Goal: Navigation & Orientation: Find specific page/section

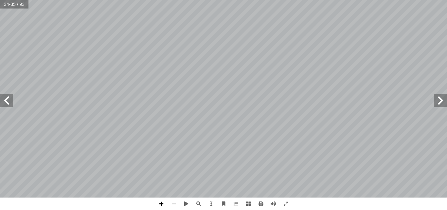
click at [161, 203] on span at bounding box center [161, 204] width 12 height 12
click at [10, 101] on span at bounding box center [6, 100] width 13 height 13
click at [441, 100] on span at bounding box center [440, 100] width 13 height 13
click at [9, 101] on span at bounding box center [6, 100] width 13 height 13
click at [161, 203] on span at bounding box center [161, 204] width 12 height 12
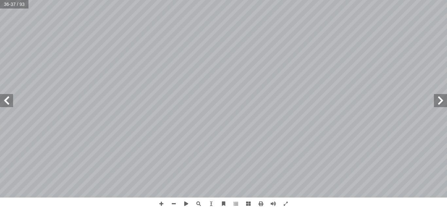
click at [8, 101] on span at bounding box center [6, 100] width 13 height 13
